Goal: Navigation & Orientation: Find specific page/section

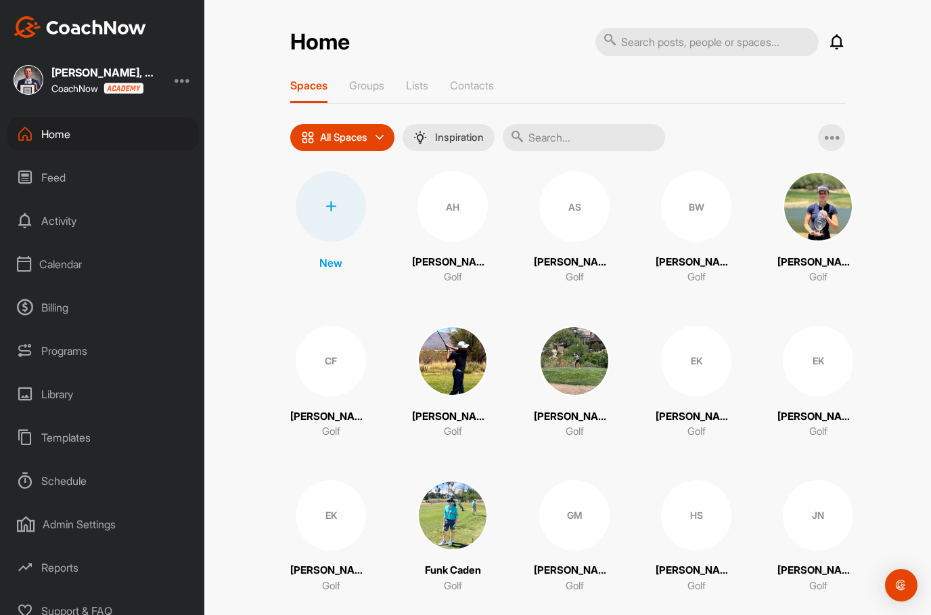
click at [49, 263] on div "Calendar" at bounding box center [102, 264] width 191 height 34
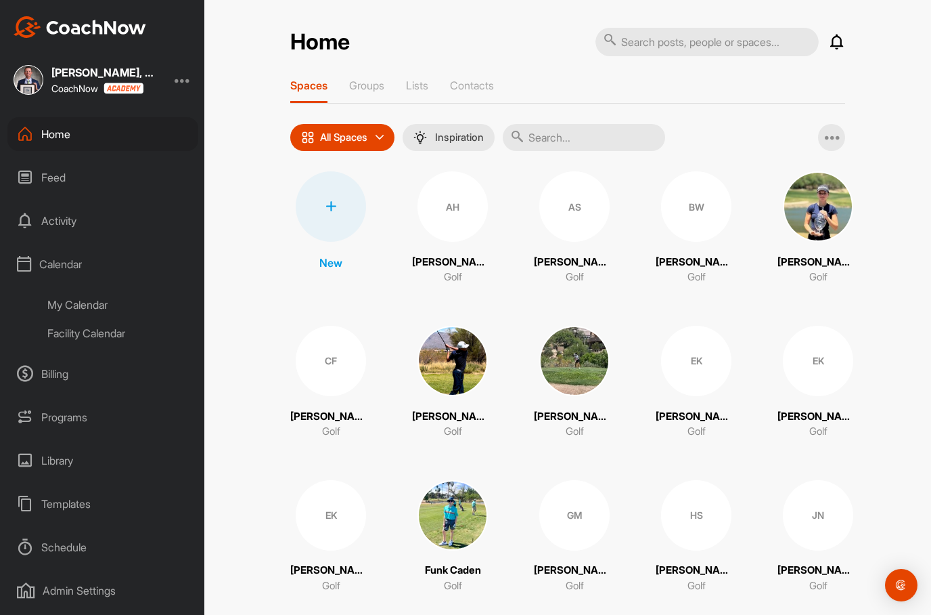
click at [68, 302] on div "My Calendar" at bounding box center [118, 304] width 160 height 28
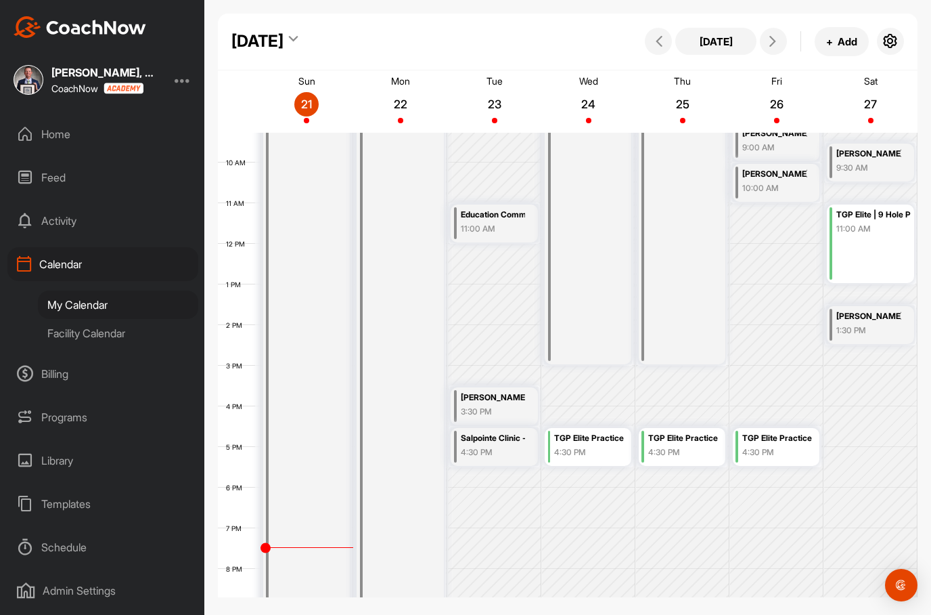
scroll to position [376, 0]
click at [604, 431] on link "TGP Elite Practice 4:30 PM" at bounding box center [588, 447] width 89 height 40
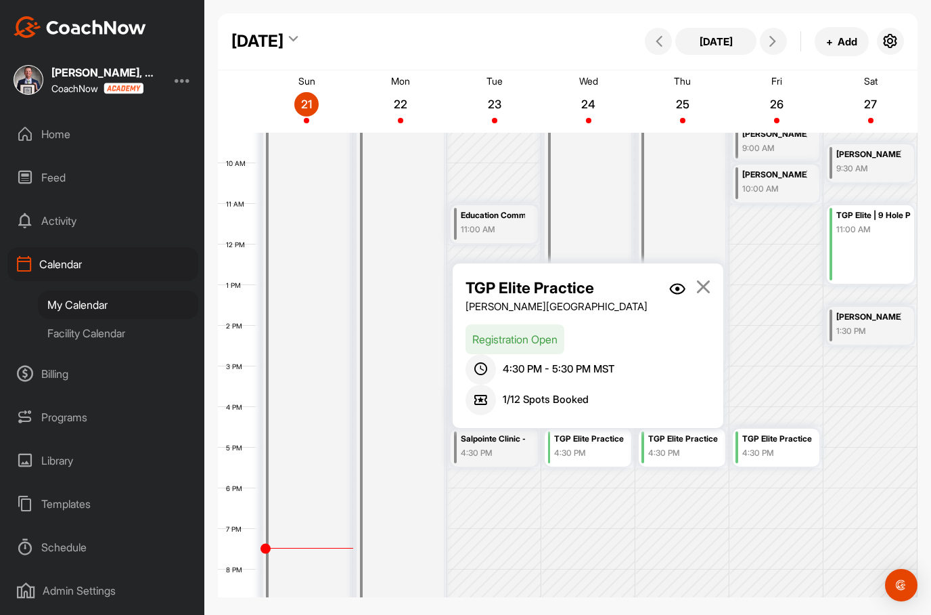
click at [679, 283] on img at bounding box center [677, 289] width 16 height 12
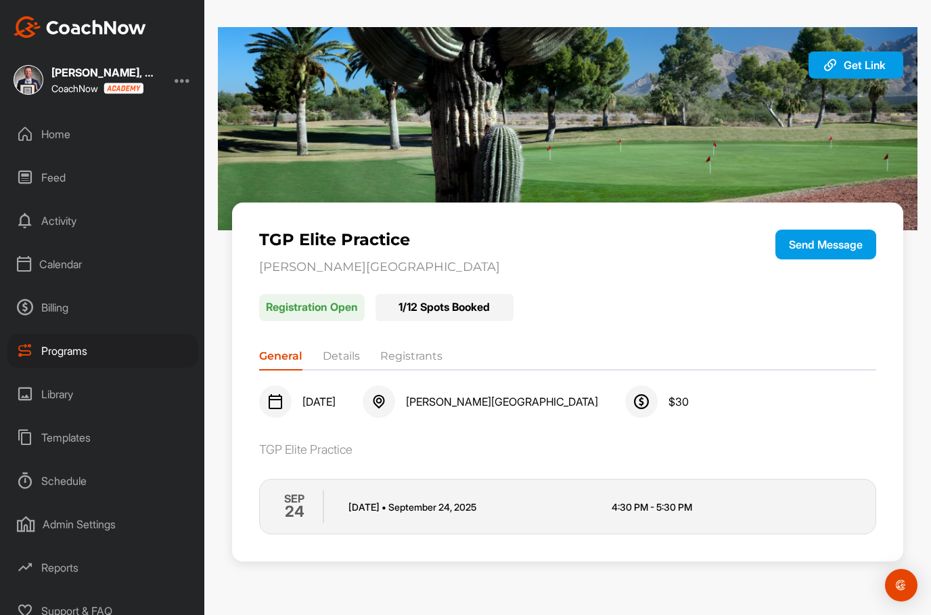
click at [430, 348] on li "Registrants" at bounding box center [411, 359] width 62 height 22
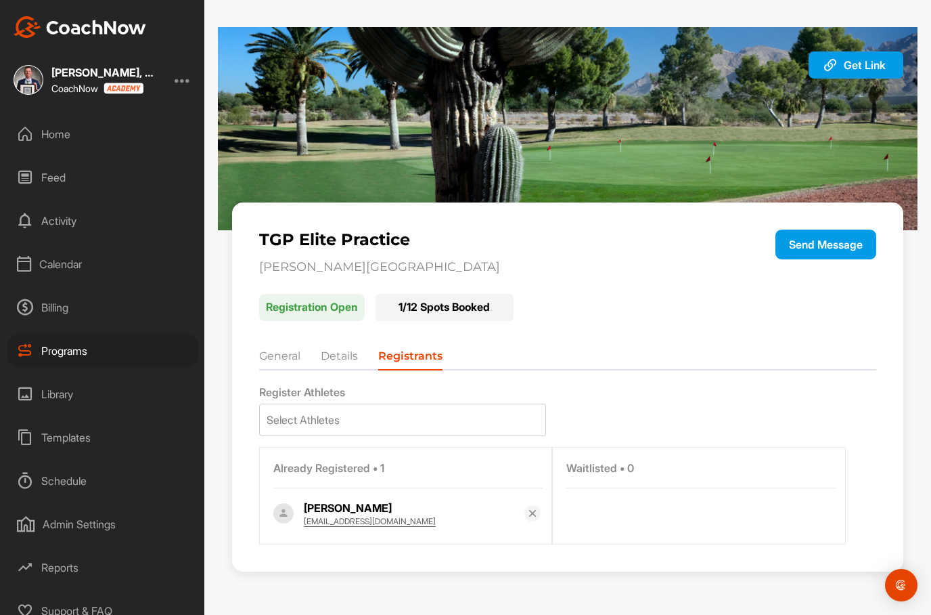
click at [58, 250] on div "Calendar" at bounding box center [102, 264] width 191 height 34
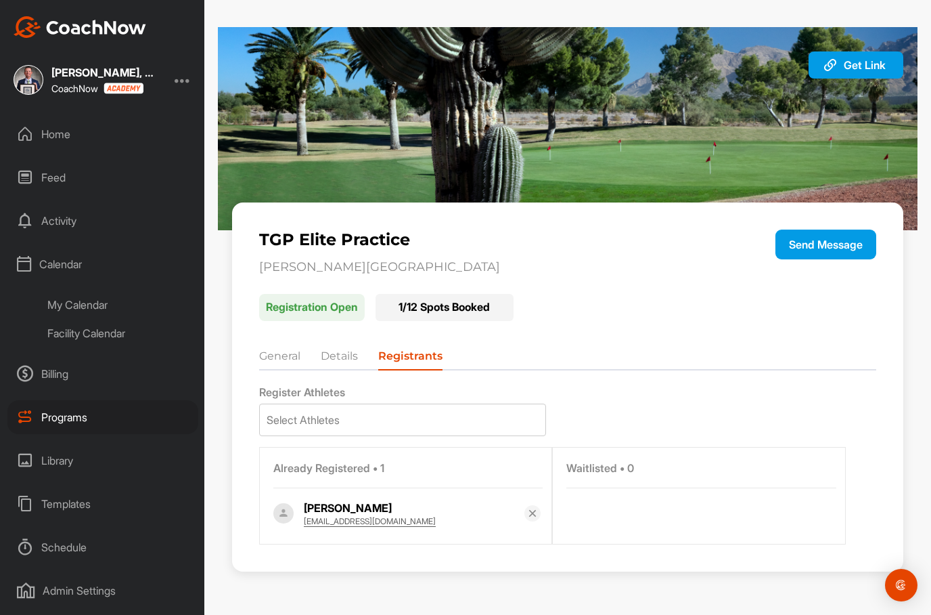
click at [65, 326] on div "Facility Calendar" at bounding box center [118, 333] width 160 height 28
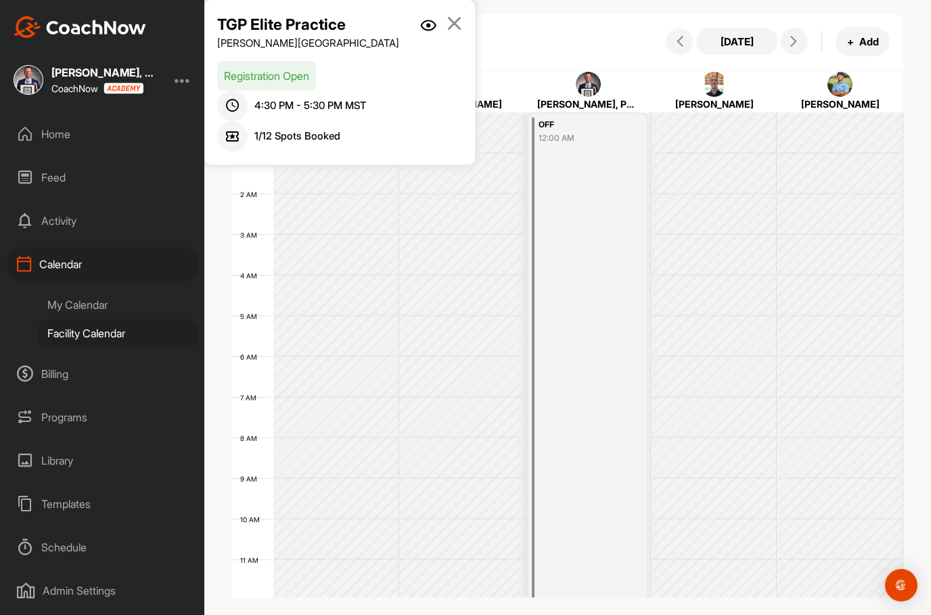
scroll to position [234, 0]
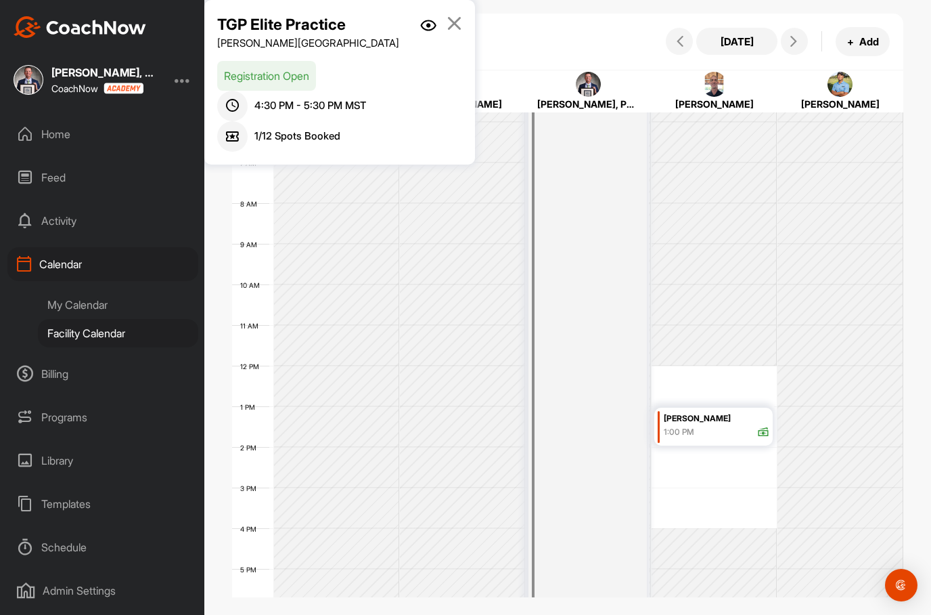
click at [460, 16] on icon at bounding box center [455, 23] width 16 height 15
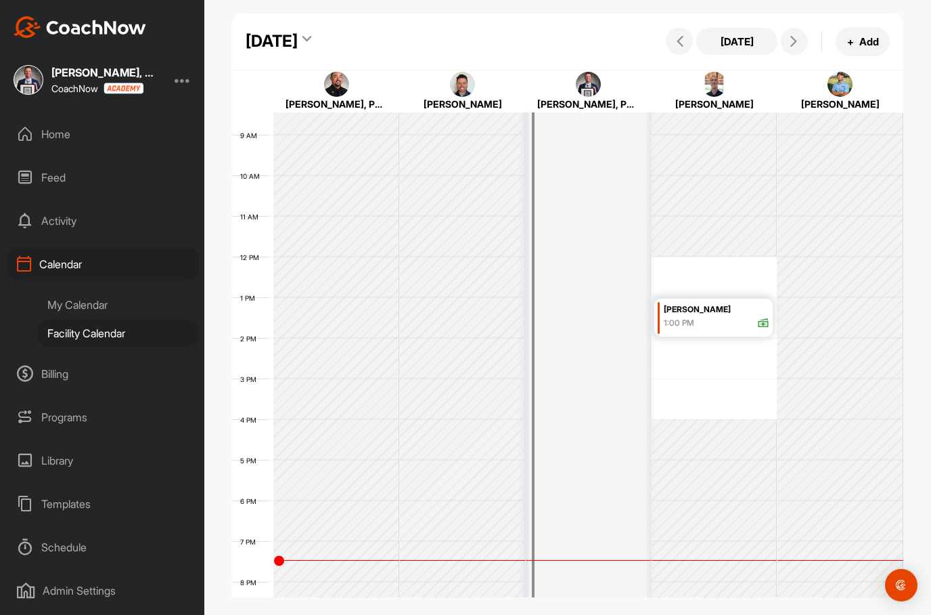
scroll to position [312, 0]
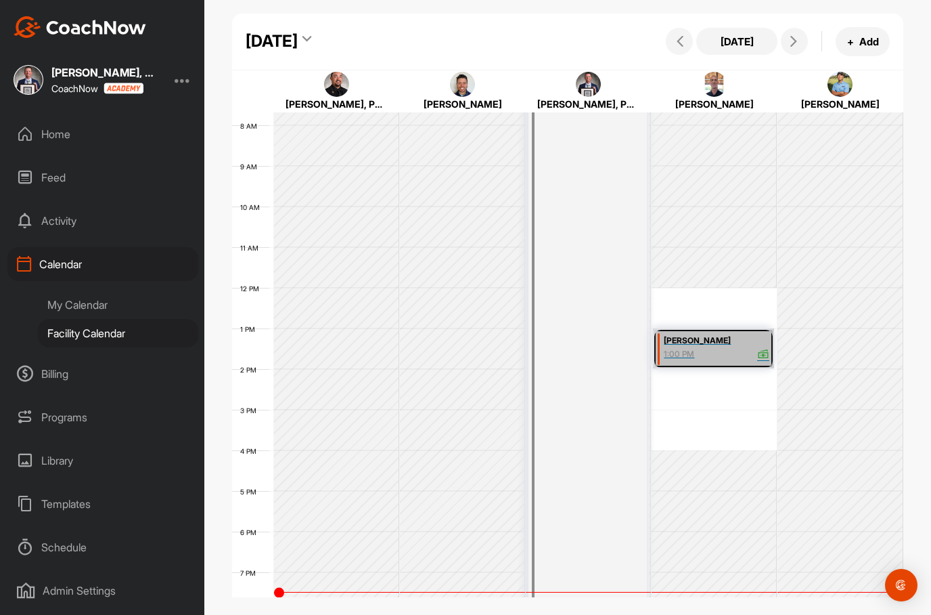
click at [735, 337] on link "[PERSON_NAME] 1:00 PM" at bounding box center [713, 348] width 120 height 40
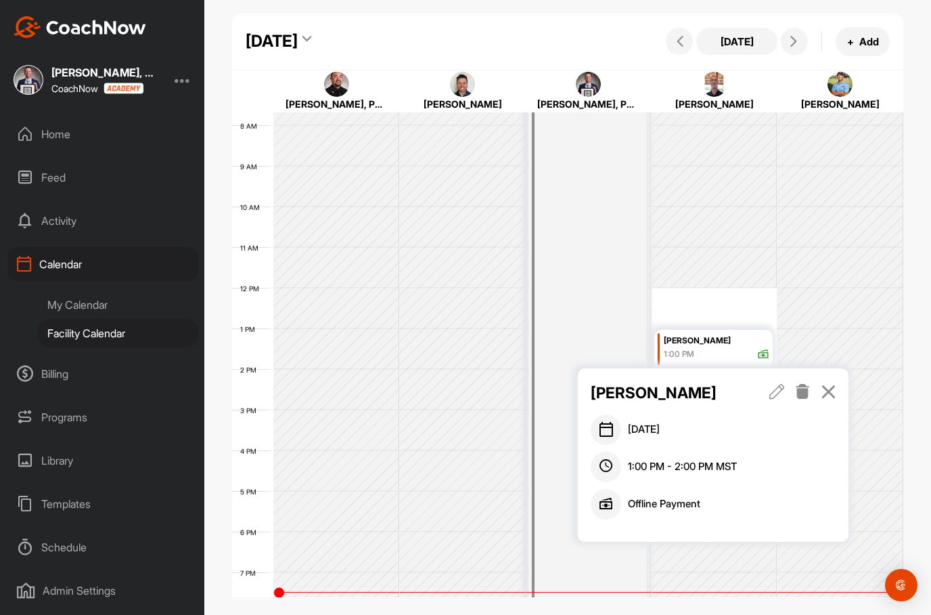
click at [831, 384] on icon at bounding box center [829, 391] width 16 height 15
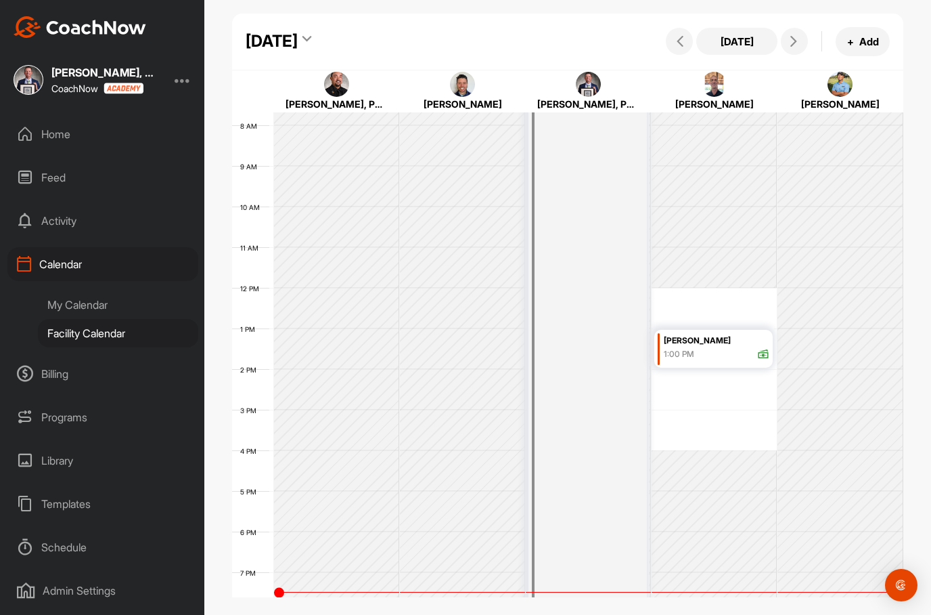
click at [43, 168] on div "Feed" at bounding box center [102, 177] width 191 height 34
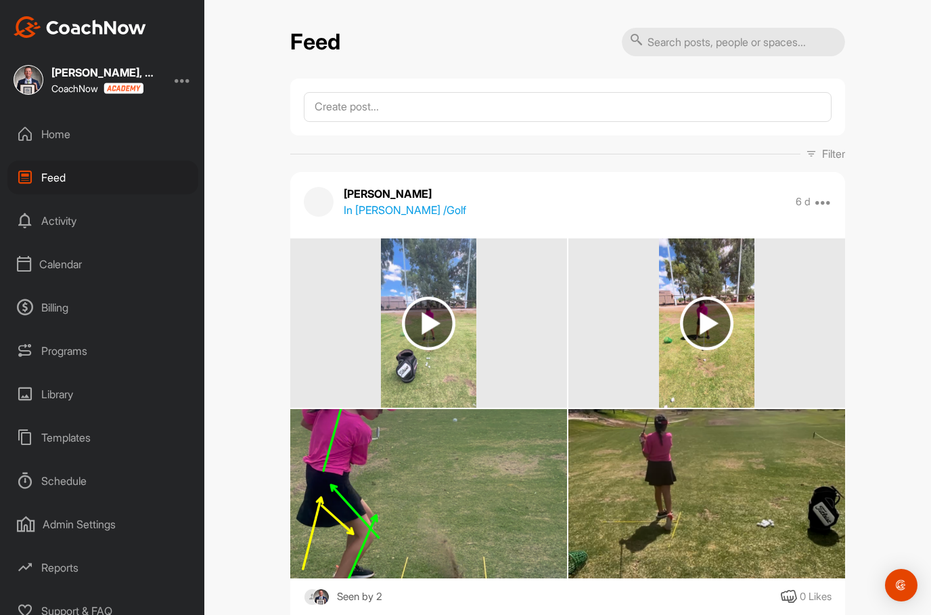
click at [49, 260] on div "Calendar" at bounding box center [102, 264] width 191 height 34
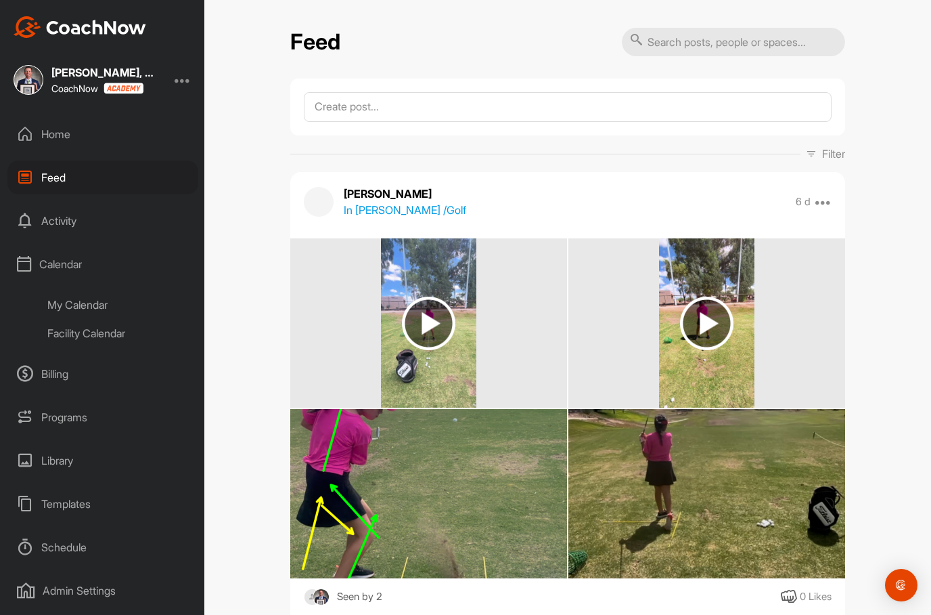
click at [60, 302] on div "My Calendar" at bounding box center [118, 304] width 160 height 28
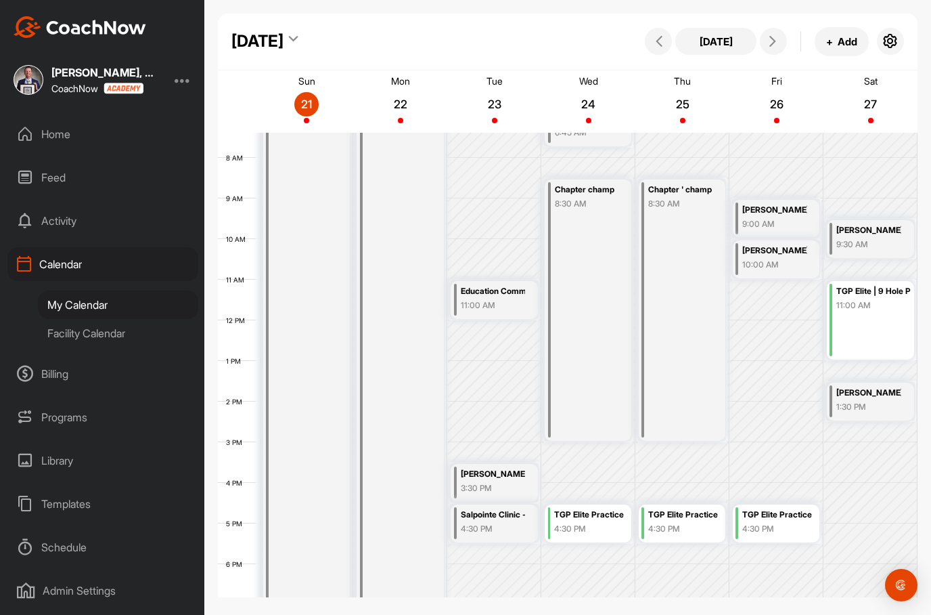
scroll to position [322, 0]
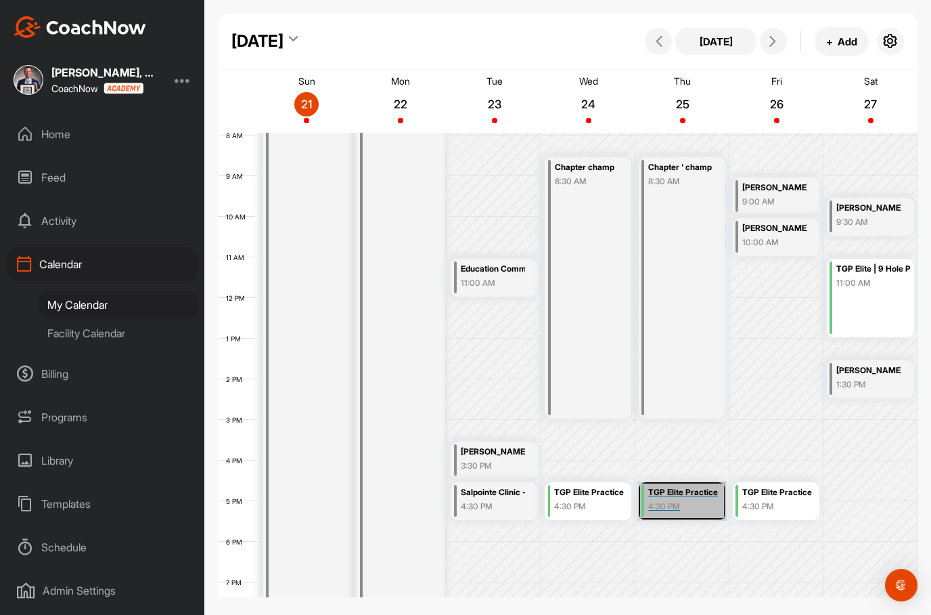
click at [689, 501] on link "TGP Elite Practice 4:30 PM" at bounding box center [682, 501] width 89 height 40
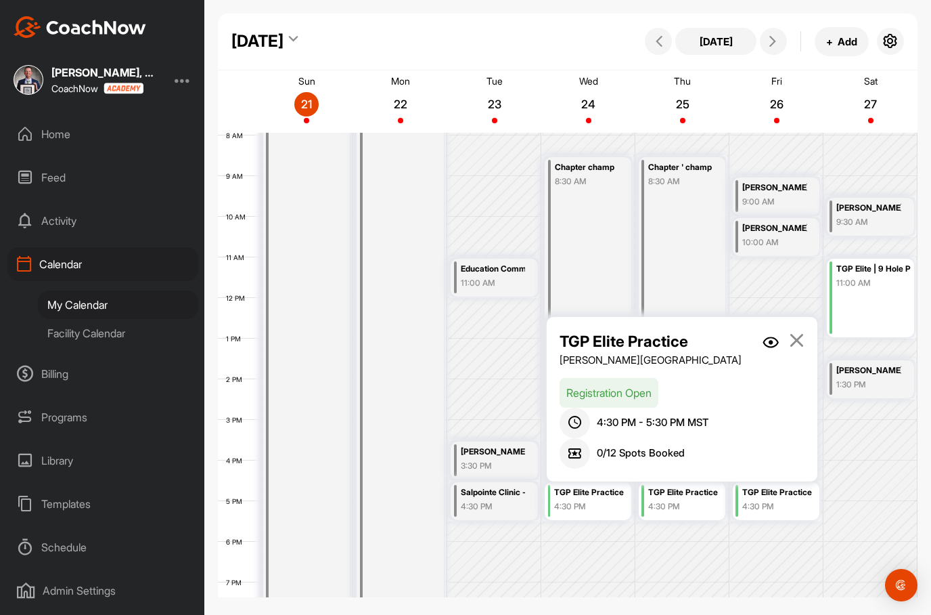
click at [799, 347] on icon at bounding box center [797, 339] width 16 height 15
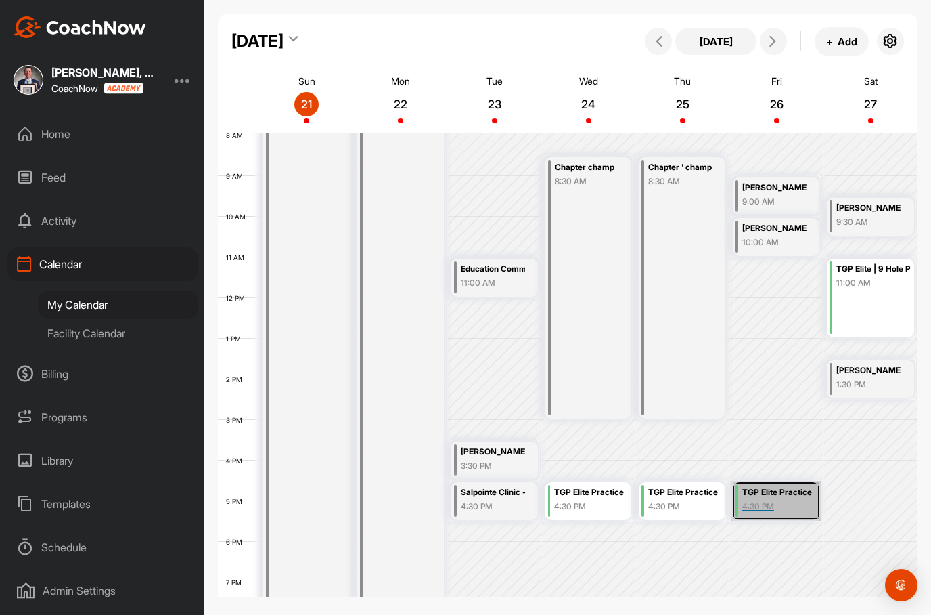
click at [783, 498] on link "TGP Elite Practice 4:30 PM" at bounding box center [776, 501] width 89 height 40
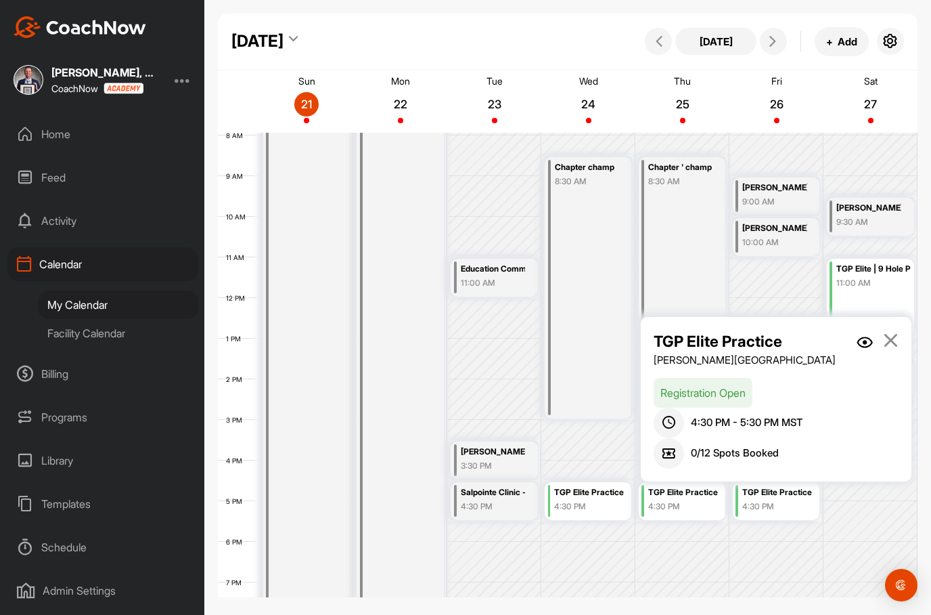
click at [890, 343] on icon at bounding box center [891, 339] width 16 height 15
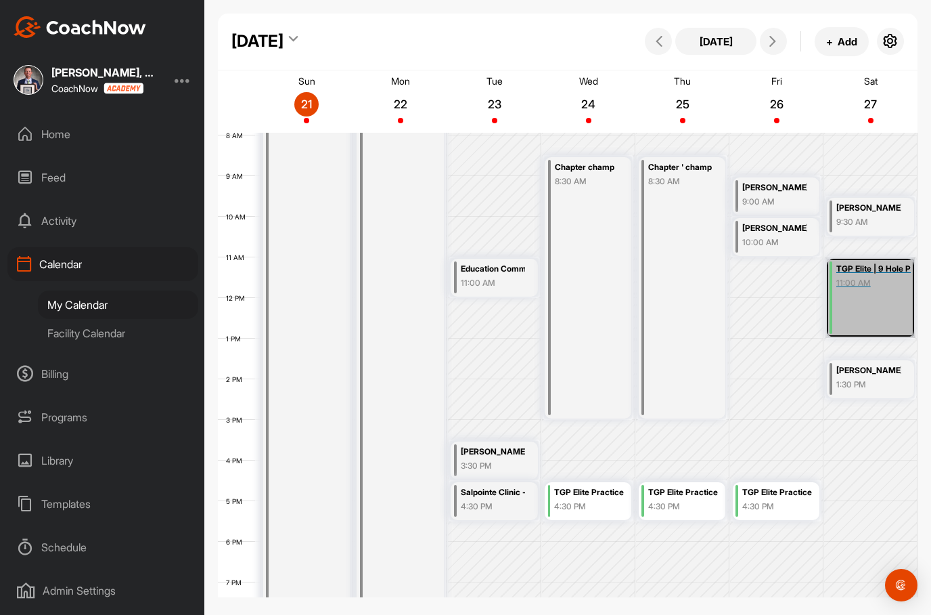
click at [888, 301] on link "TGP Elite | 9 Hole Playday 11:00 AM" at bounding box center [871, 297] width 90 height 81
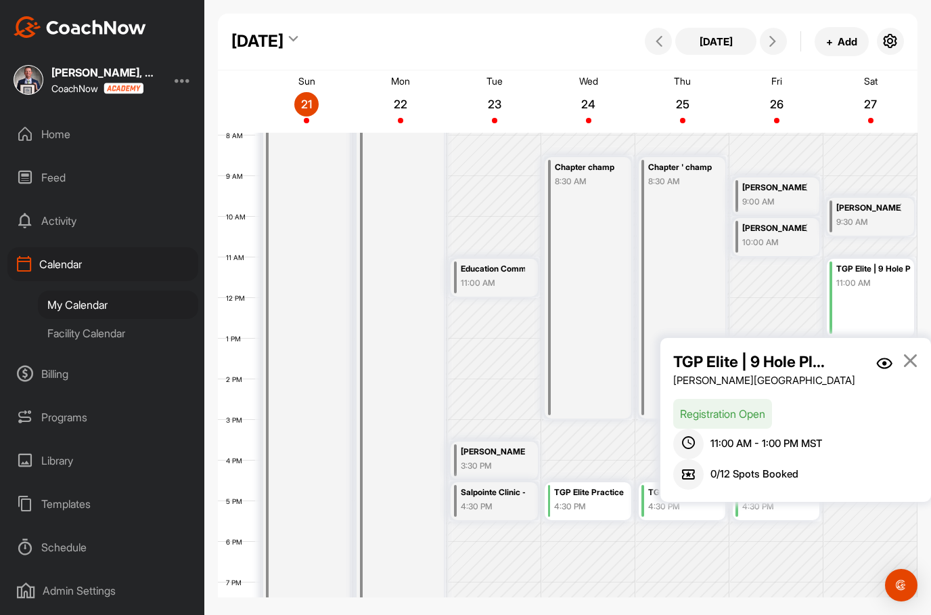
click at [917, 357] on icon at bounding box center [911, 360] width 16 height 15
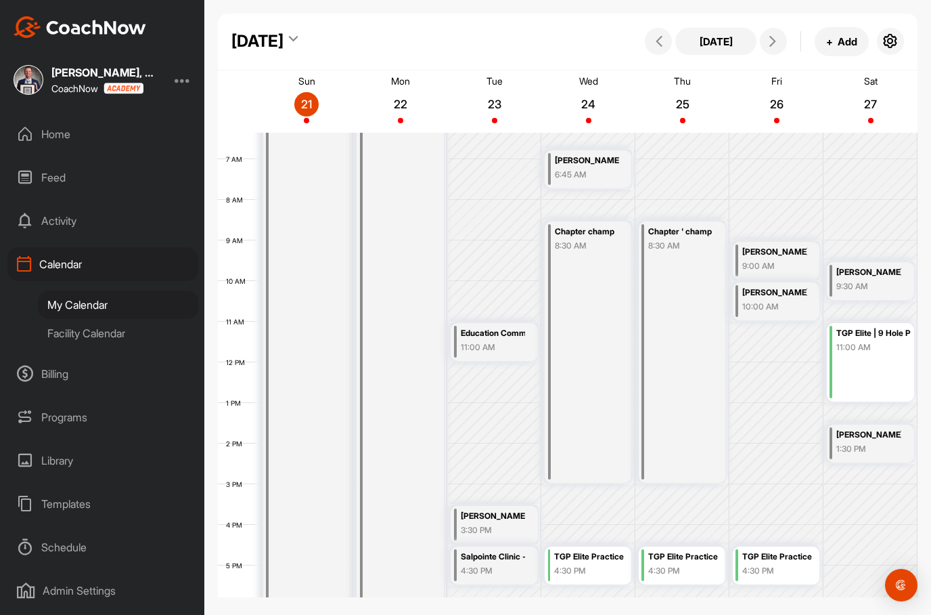
scroll to position [260, 0]
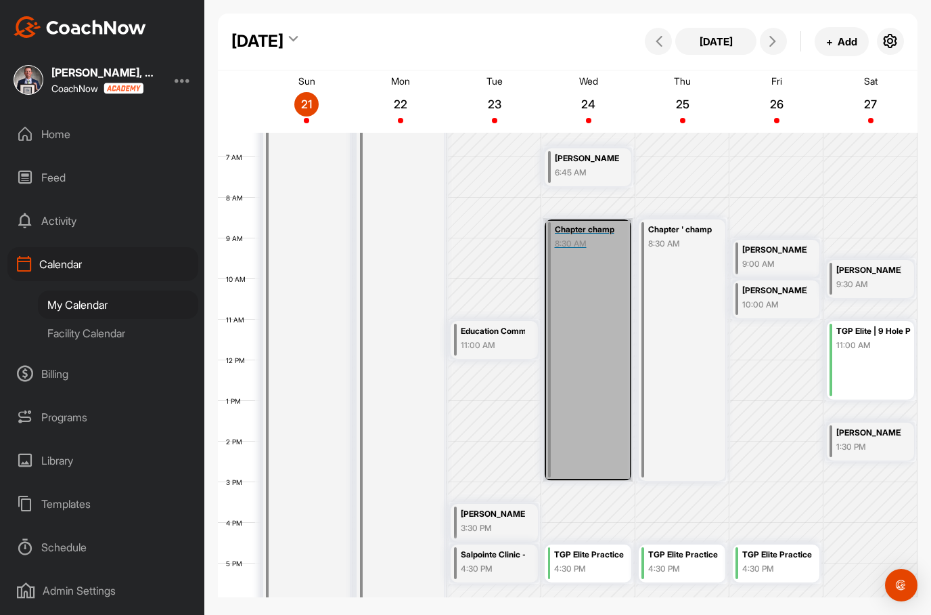
click at [604, 336] on link "Chapter champ 8:30 AM" at bounding box center [588, 349] width 89 height 263
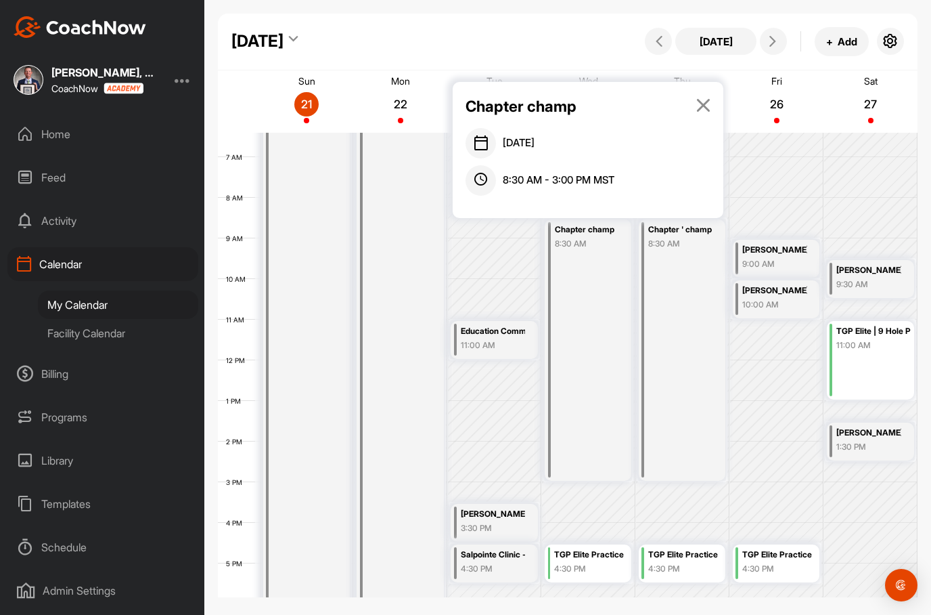
click at [593, 192] on div "8:30 AM - 3:00 PM MST" at bounding box center [589, 180] width 246 height 30
click at [596, 165] on div "8:30 AM - 3:00 PM MST" at bounding box center [589, 180] width 246 height 30
click at [707, 112] on link at bounding box center [704, 106] width 16 height 23
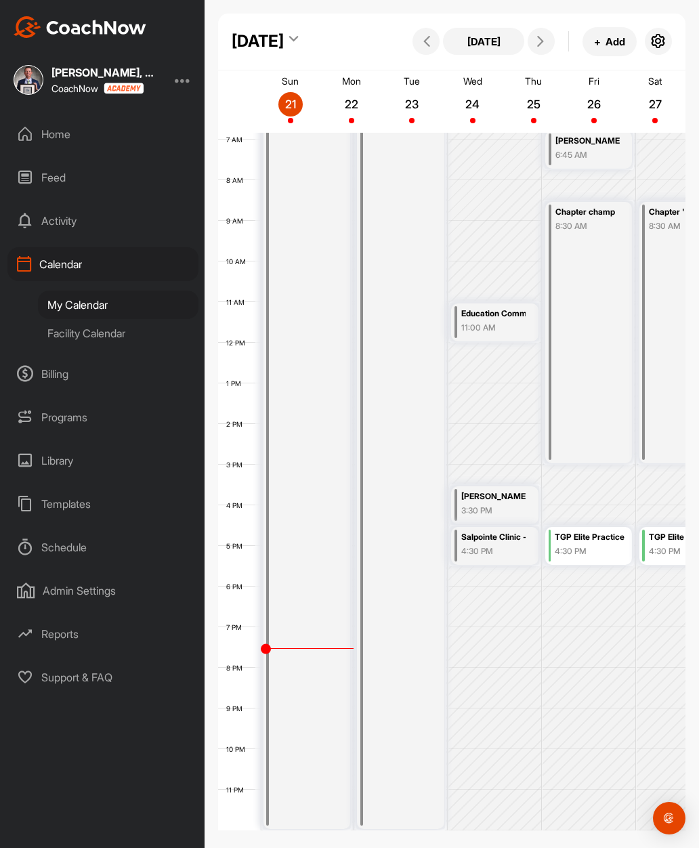
scroll to position [223, 0]
